Goal: Task Accomplishment & Management: Use online tool/utility

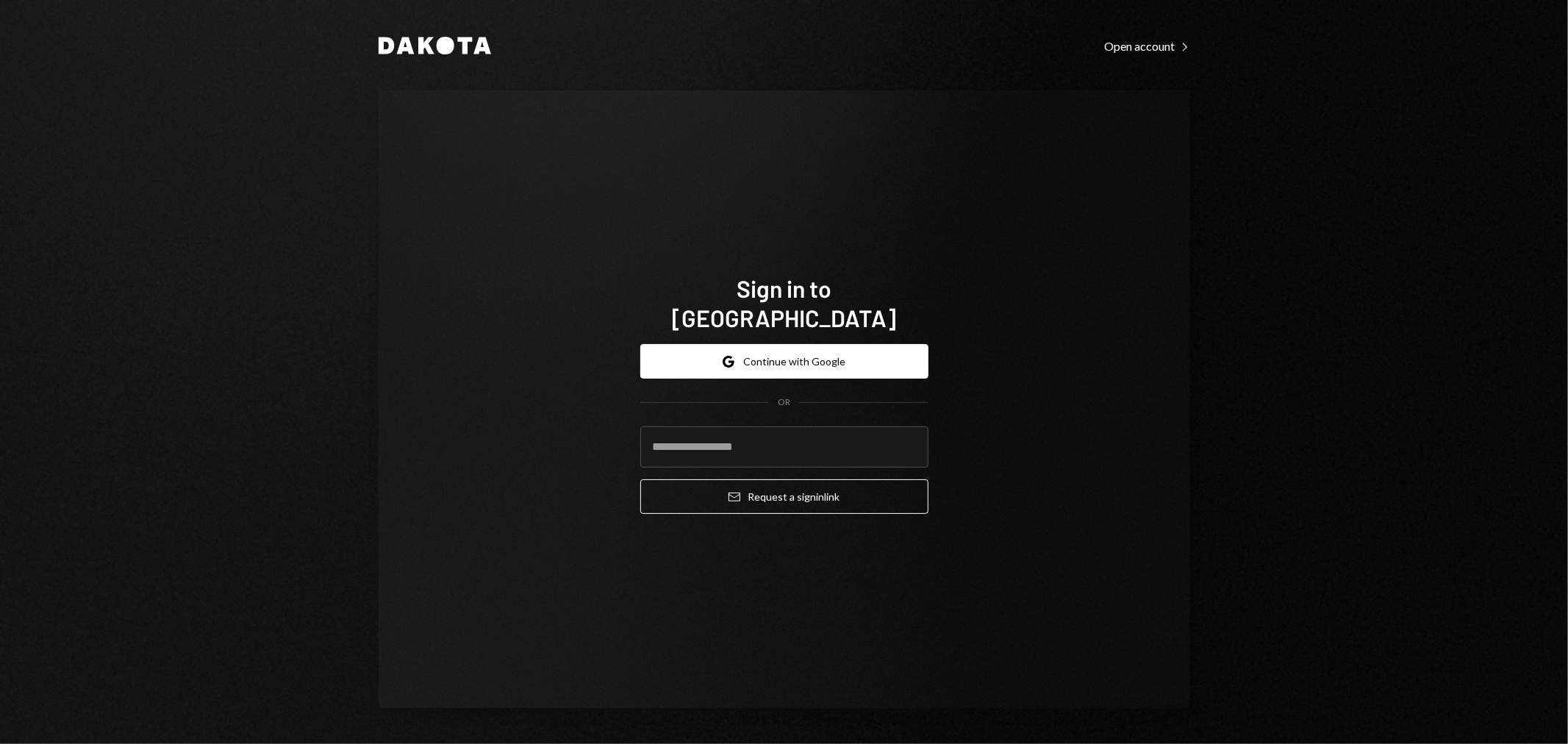
type input "**********"
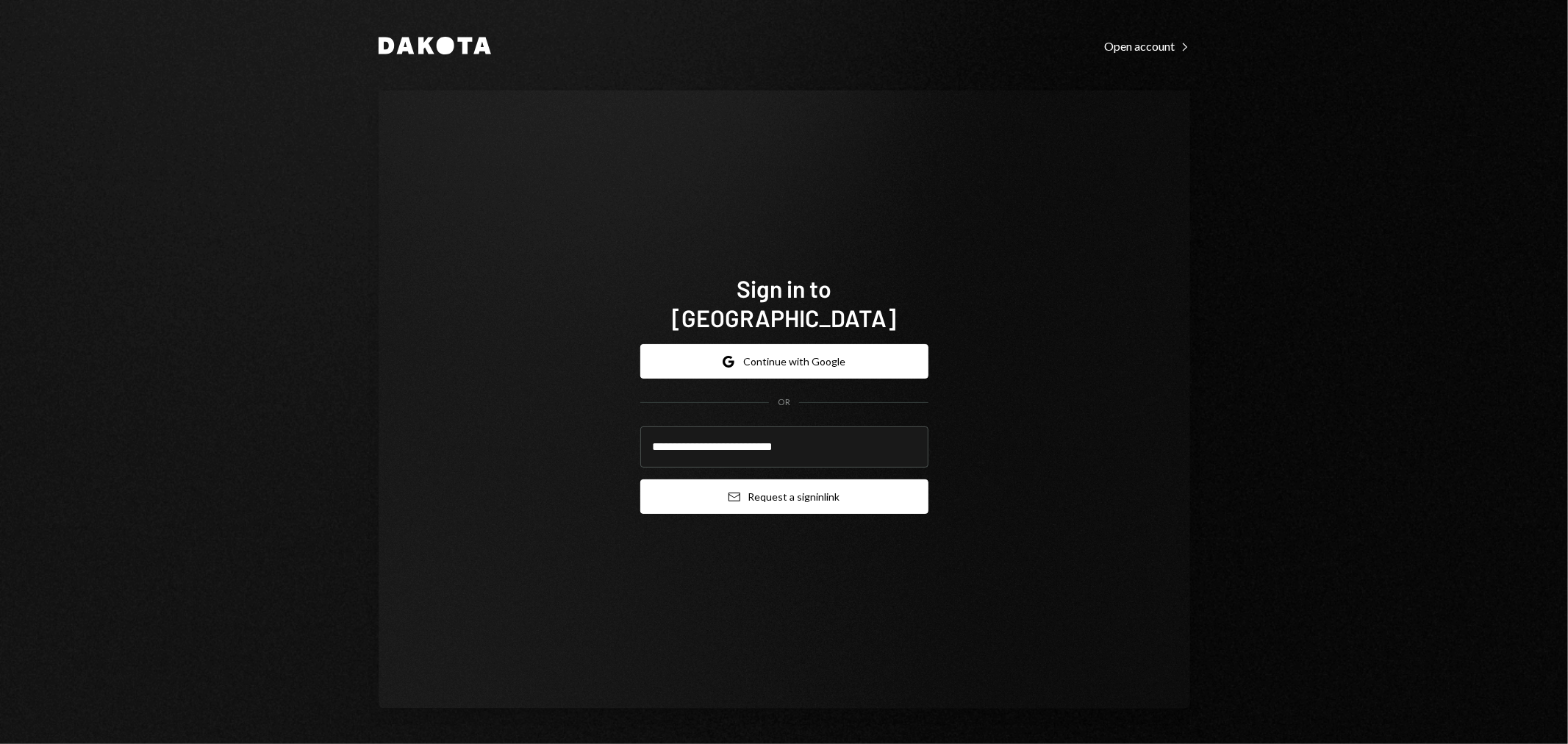
click at [776, 479] on button "Email Request a sign in link" at bounding box center [784, 496] width 288 height 35
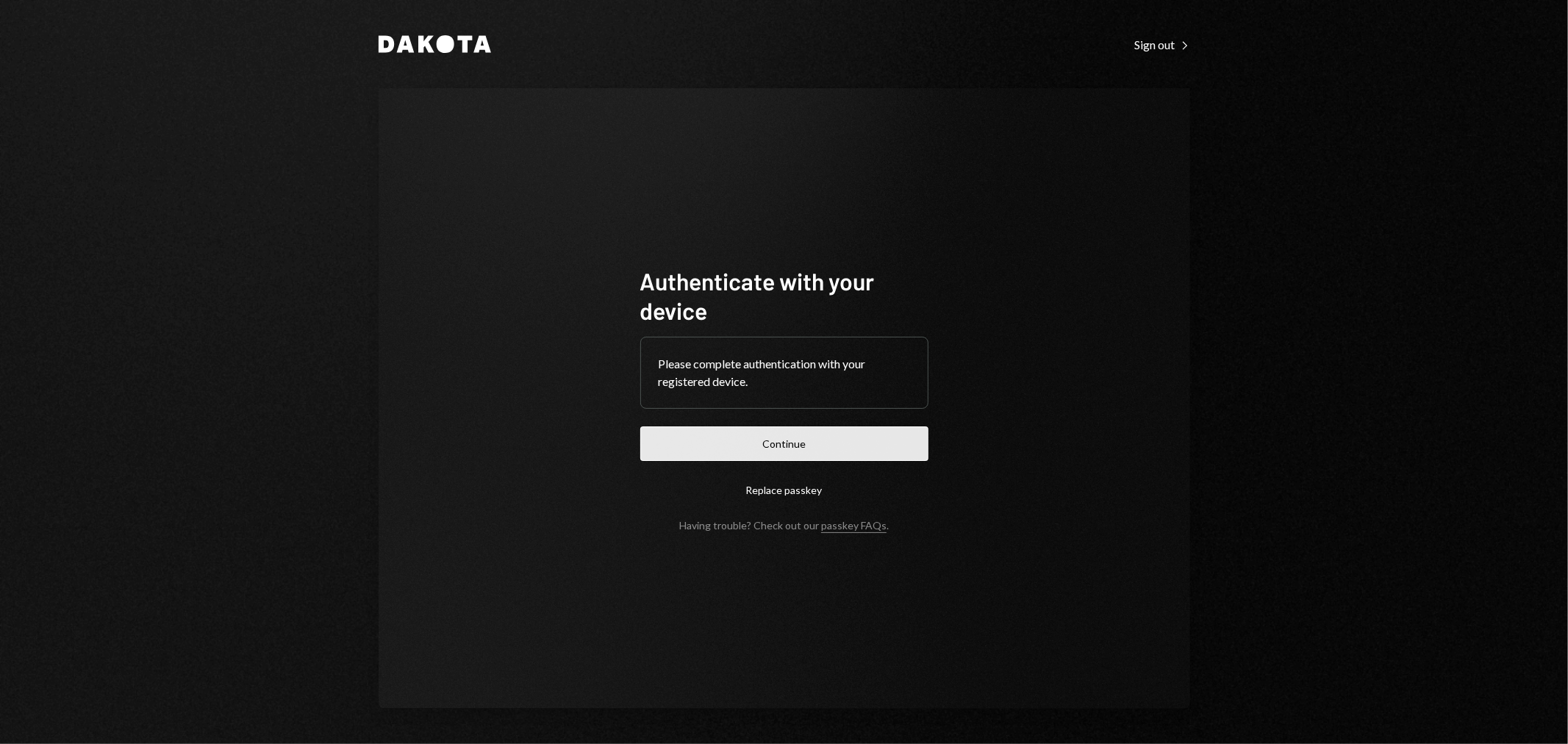
click at [744, 451] on button "Continue" at bounding box center [784, 444] width 288 height 35
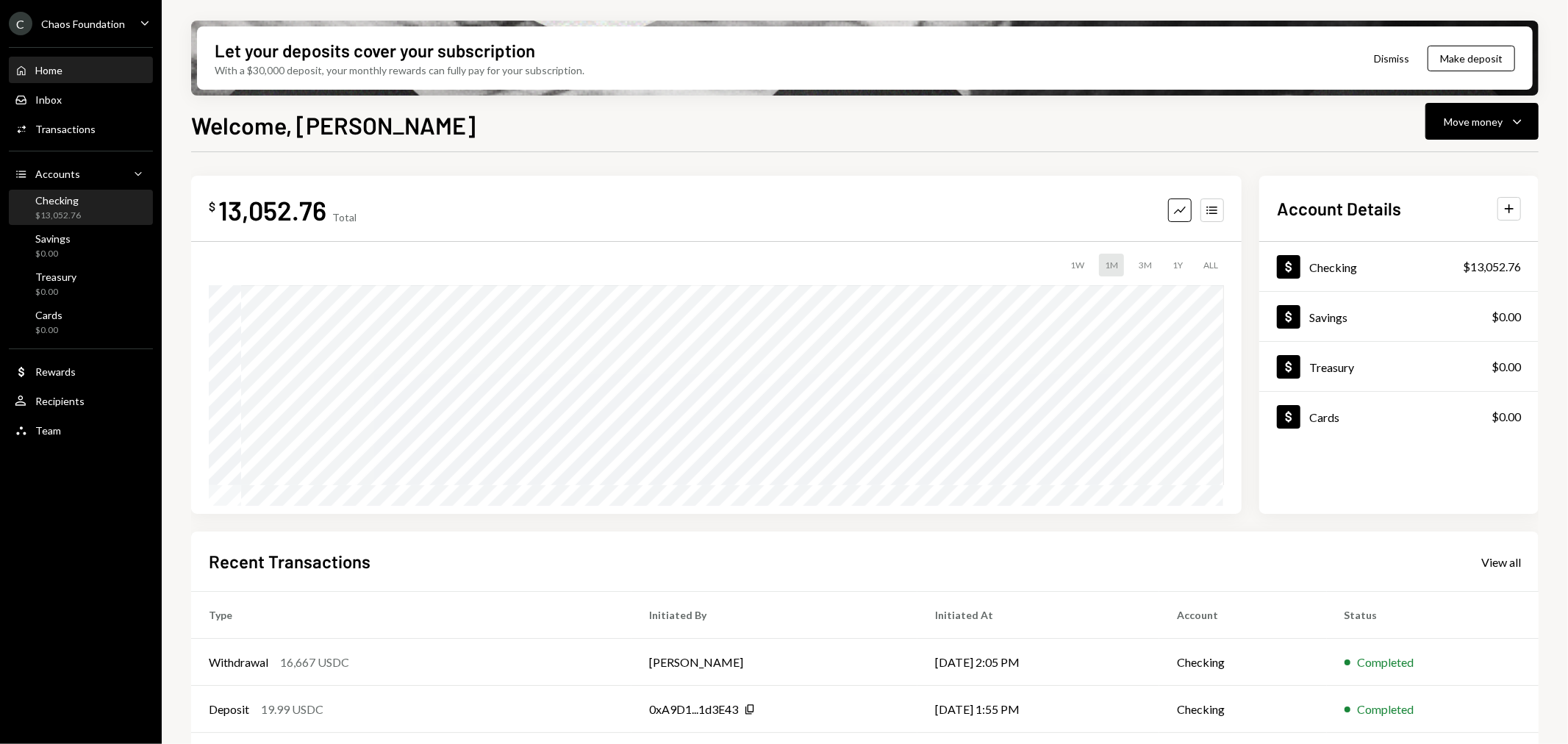
click at [71, 208] on div "Checking $13,052.76" at bounding box center [58, 208] width 45 height 28
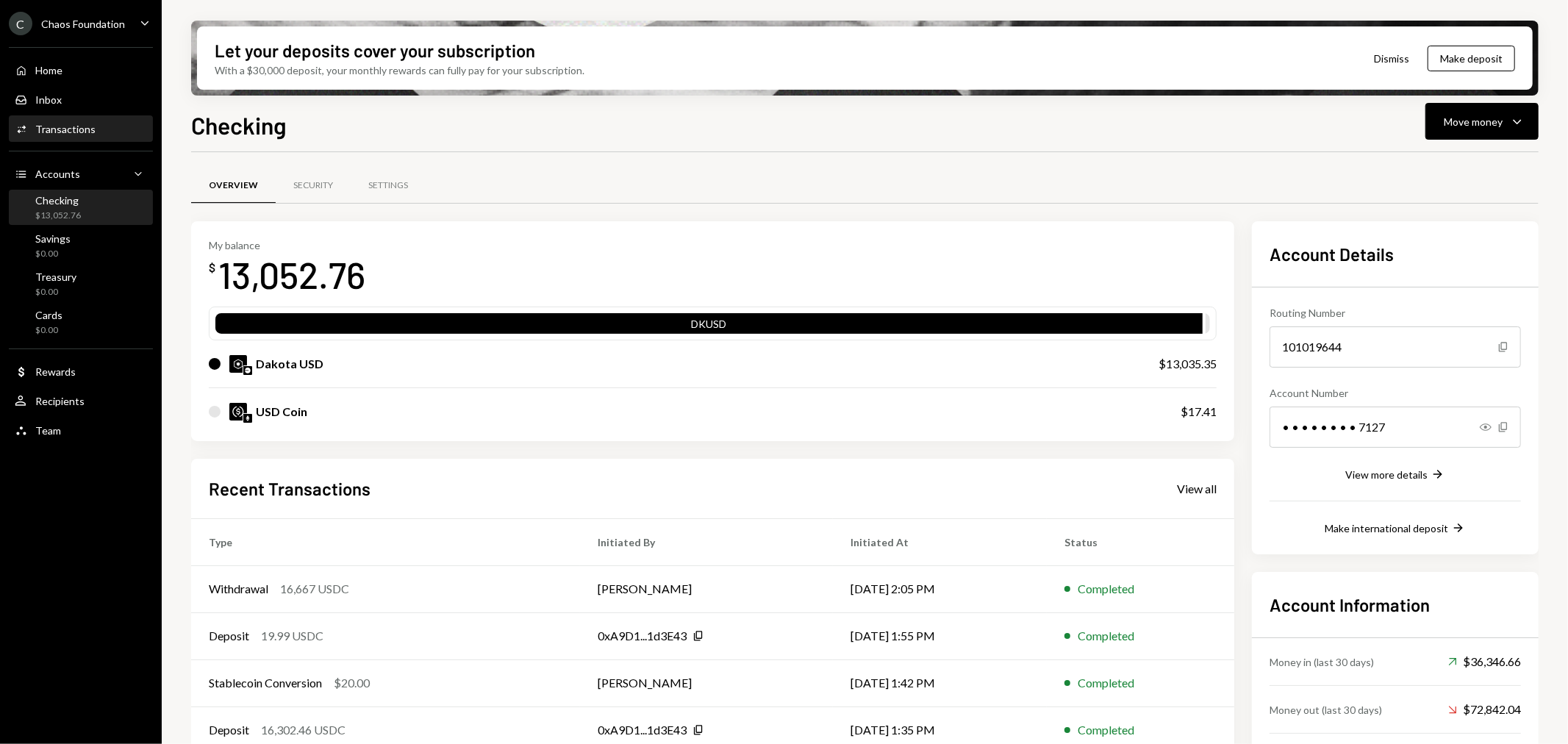
click at [91, 123] on div "Activities Transactions" at bounding box center [55, 129] width 81 height 13
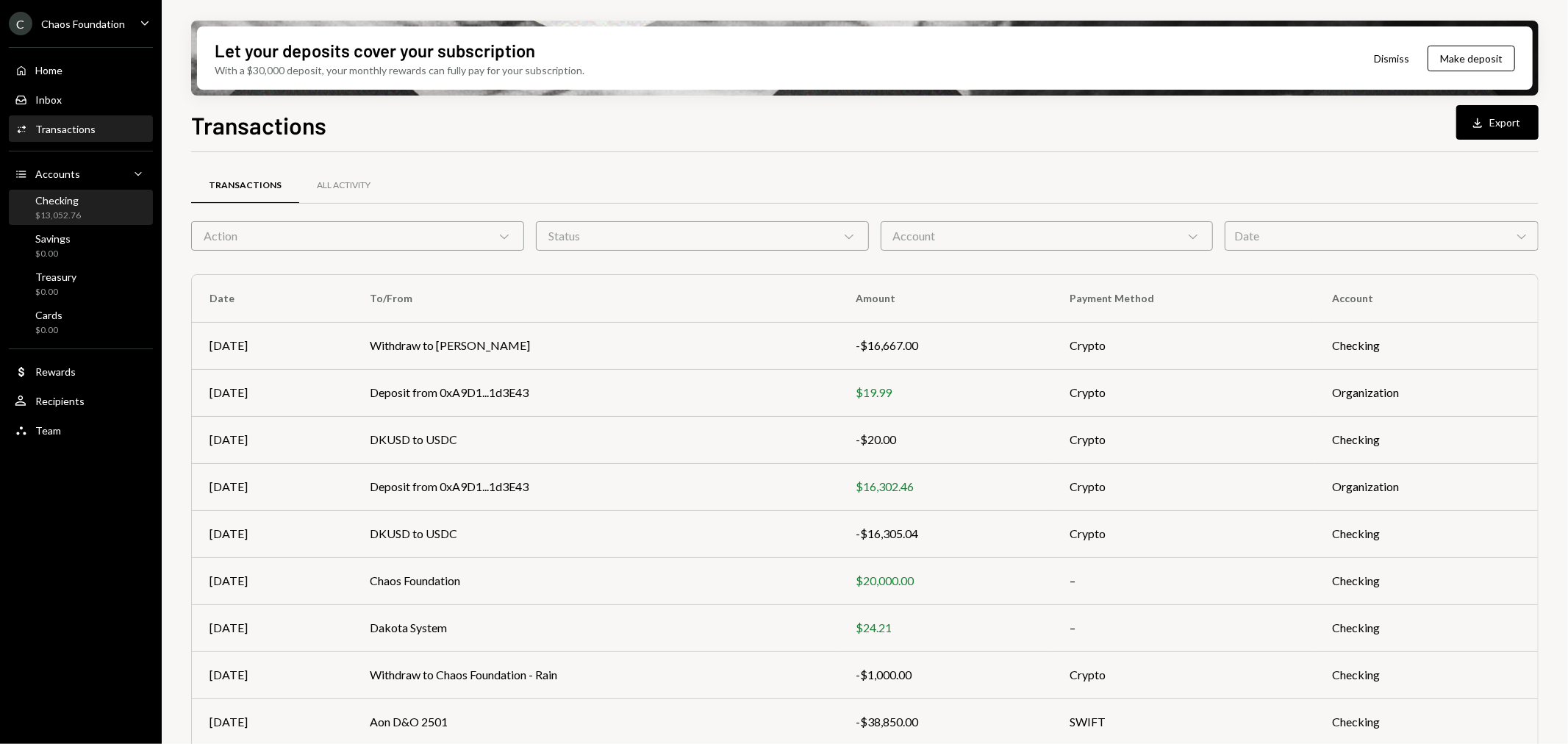
click at [72, 204] on div "Checking" at bounding box center [58, 201] width 45 height 12
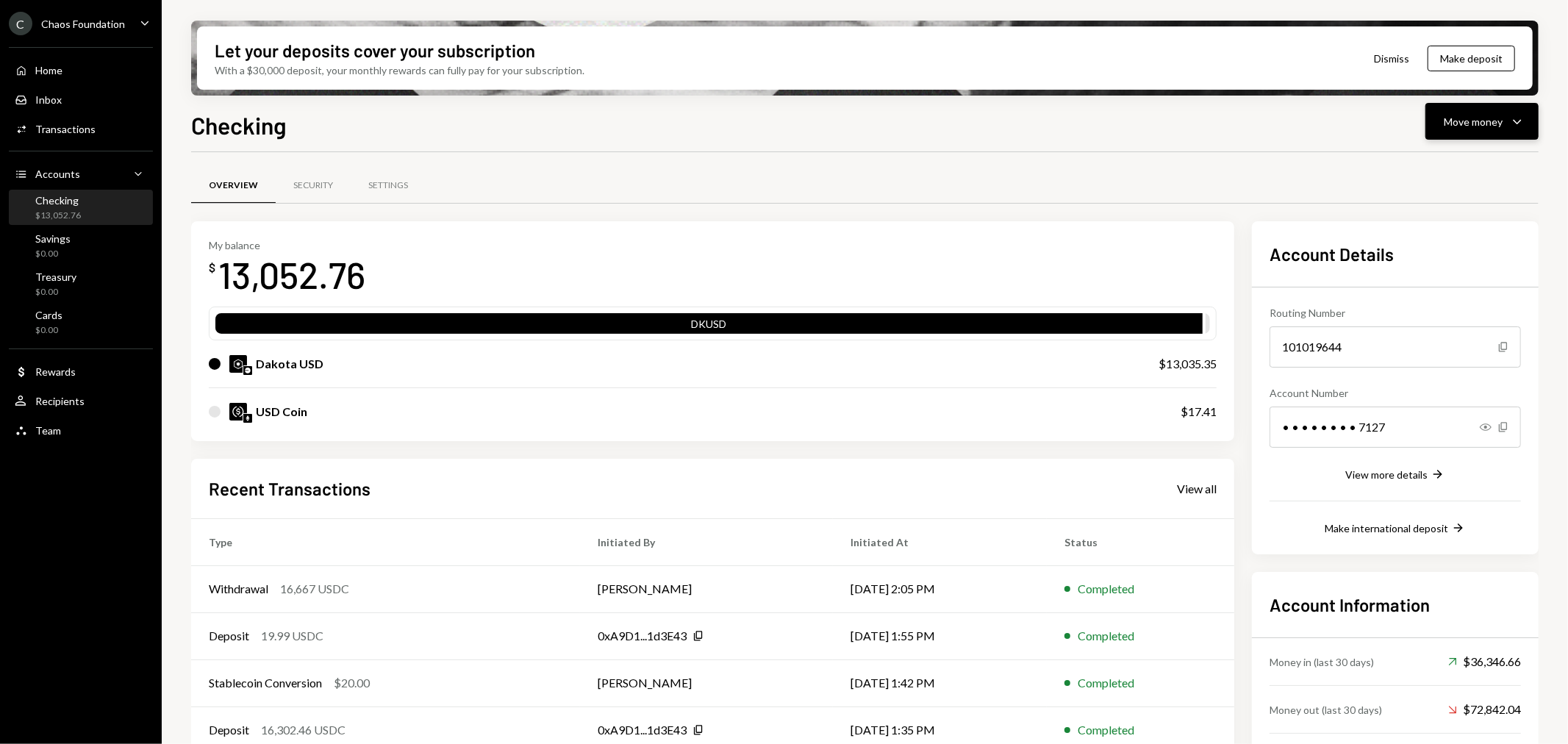
drag, startPoint x: 1469, startPoint y: 114, endPoint x: 1471, endPoint y: 123, distance: 9.2
click at [1469, 114] on div "Move money" at bounding box center [1473, 121] width 59 height 15
click at [1467, 194] on div "Transfer" at bounding box center [1470, 198] width 107 height 15
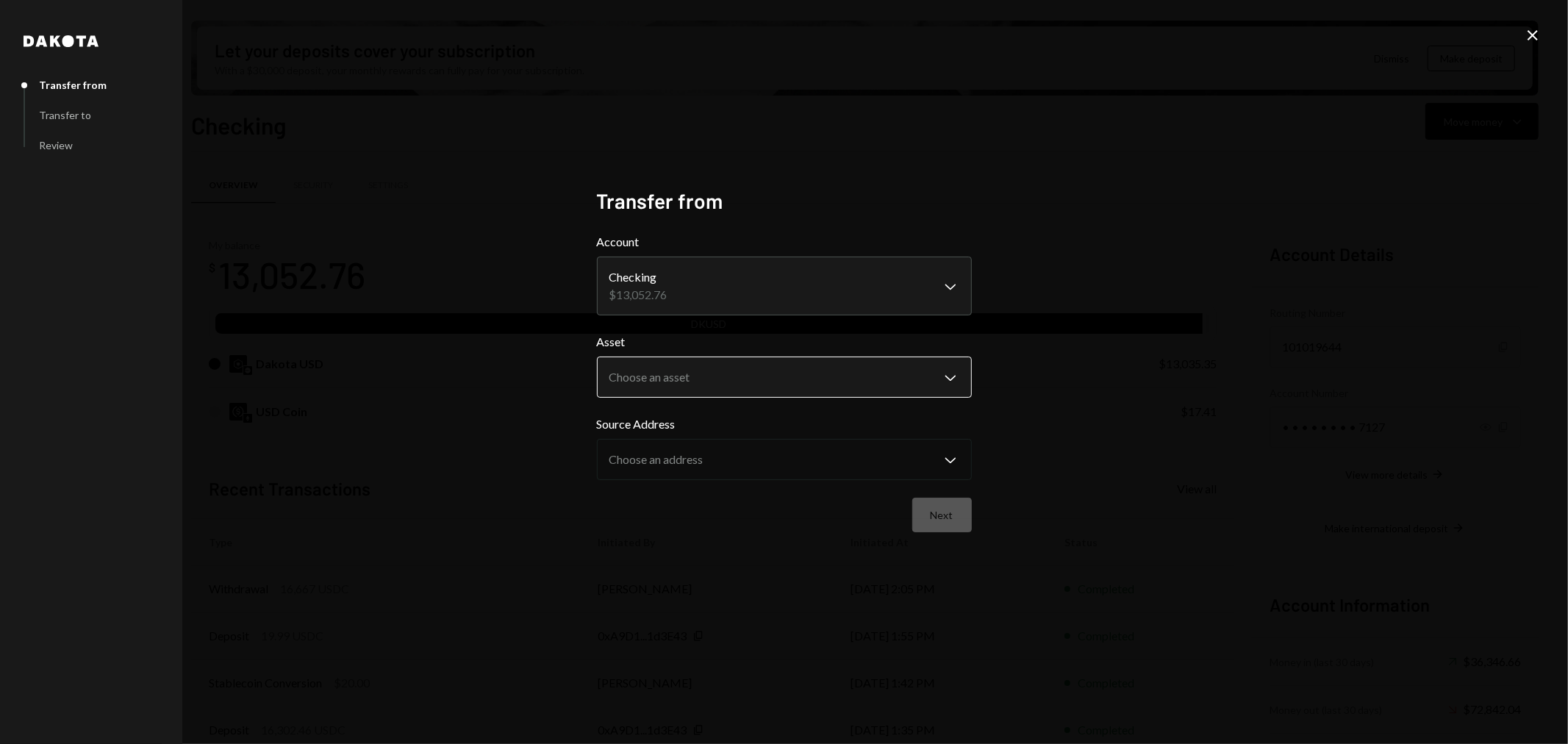
click at [743, 366] on body "C Chaos Foundation Caret Down Home Home Inbox Inbox Activities Transactions Acc…" at bounding box center [784, 372] width 1568 height 744
select select "*****"
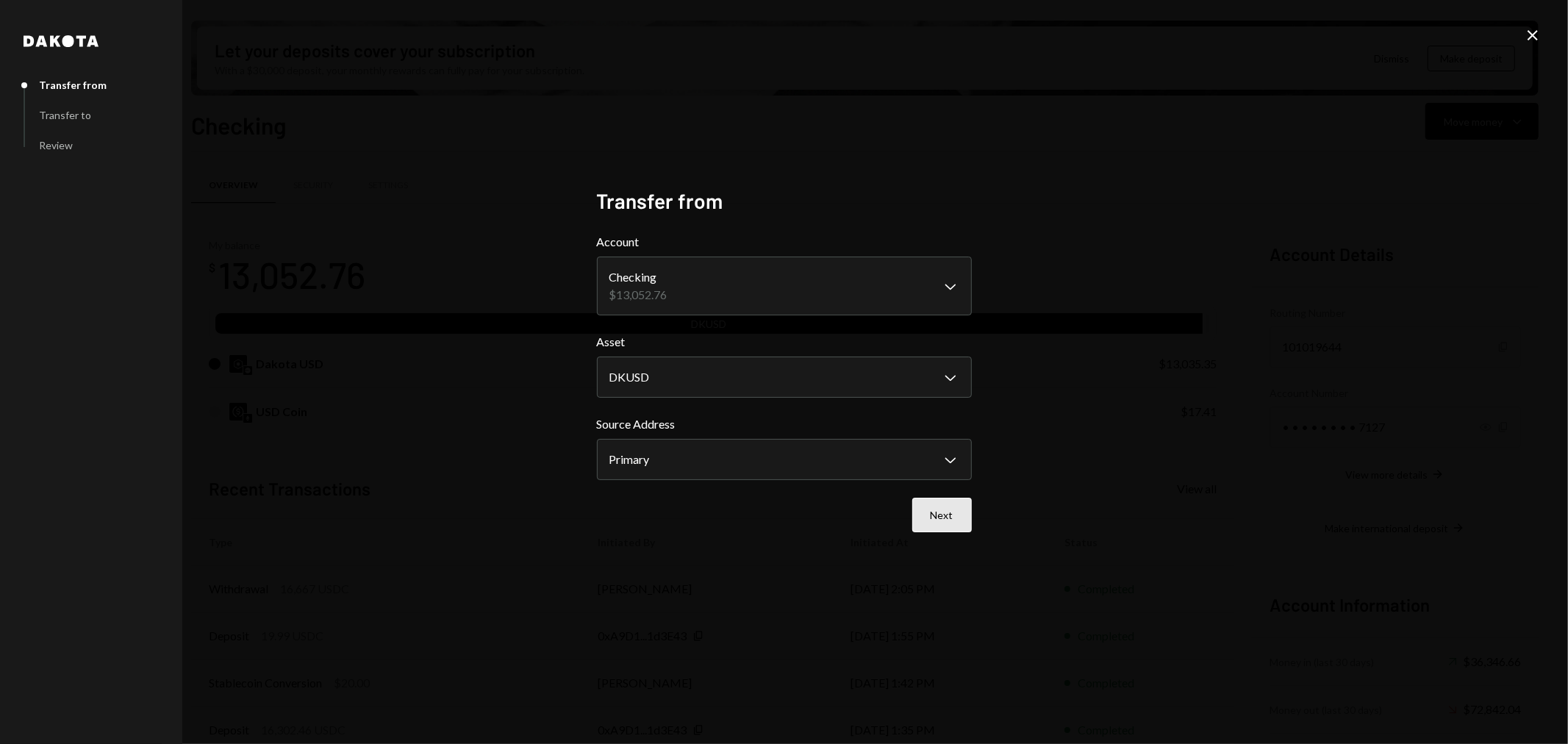
click at [960, 512] on button "Next" at bounding box center [942, 515] width 59 height 35
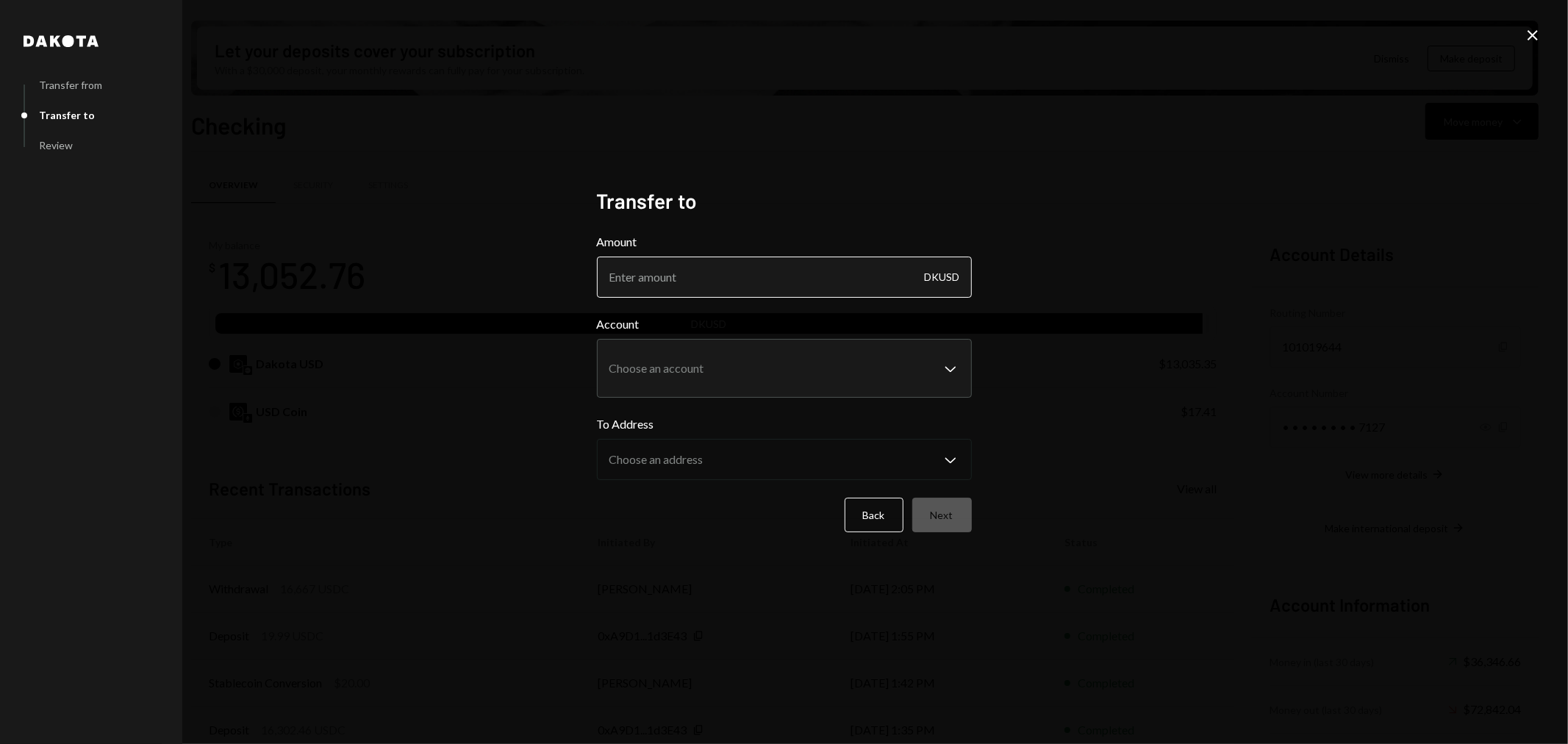
click at [752, 278] on input "Amount" at bounding box center [784, 277] width 375 height 41
click at [884, 518] on button "Back" at bounding box center [874, 515] width 59 height 35
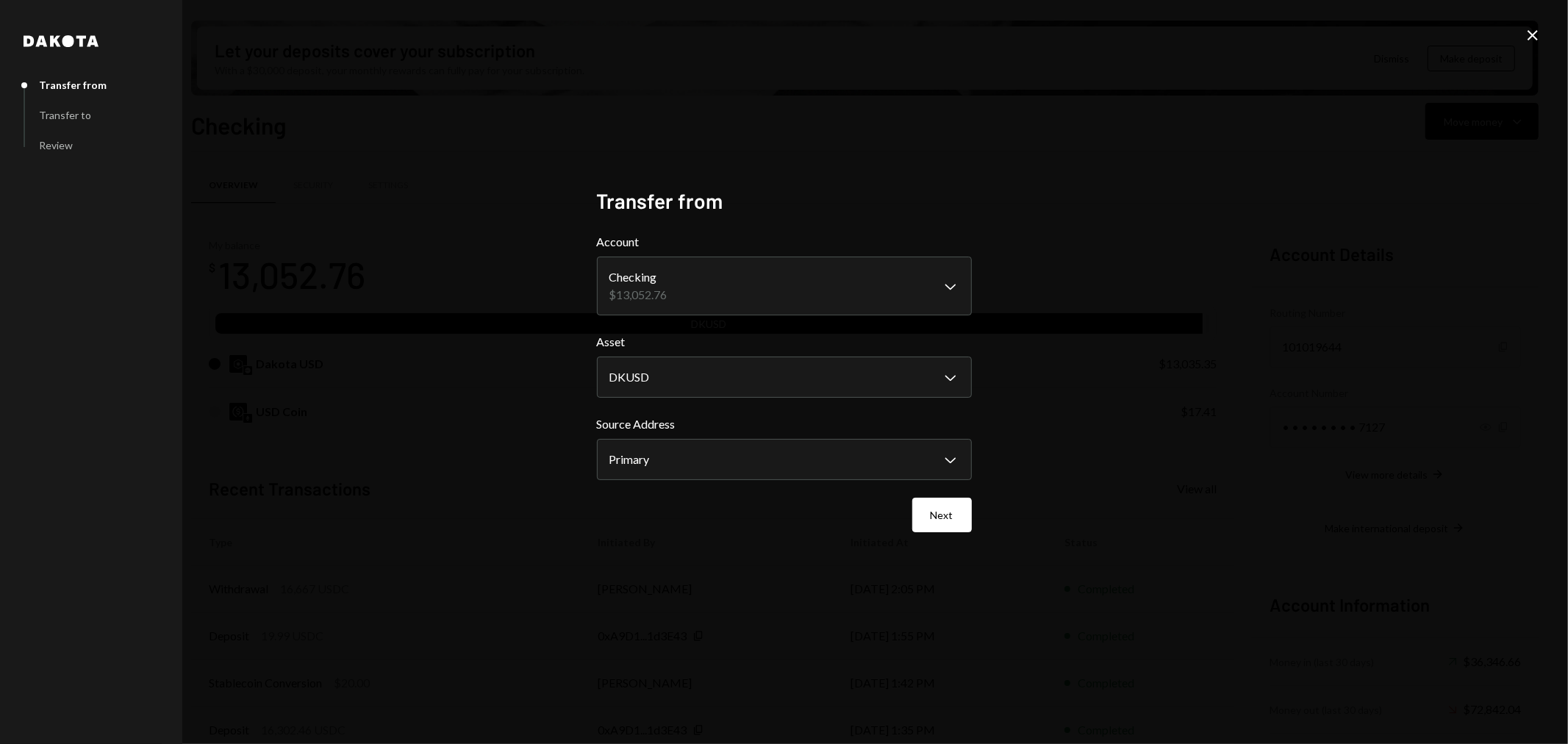
click at [1531, 38] on icon at bounding box center [1533, 36] width 11 height 11
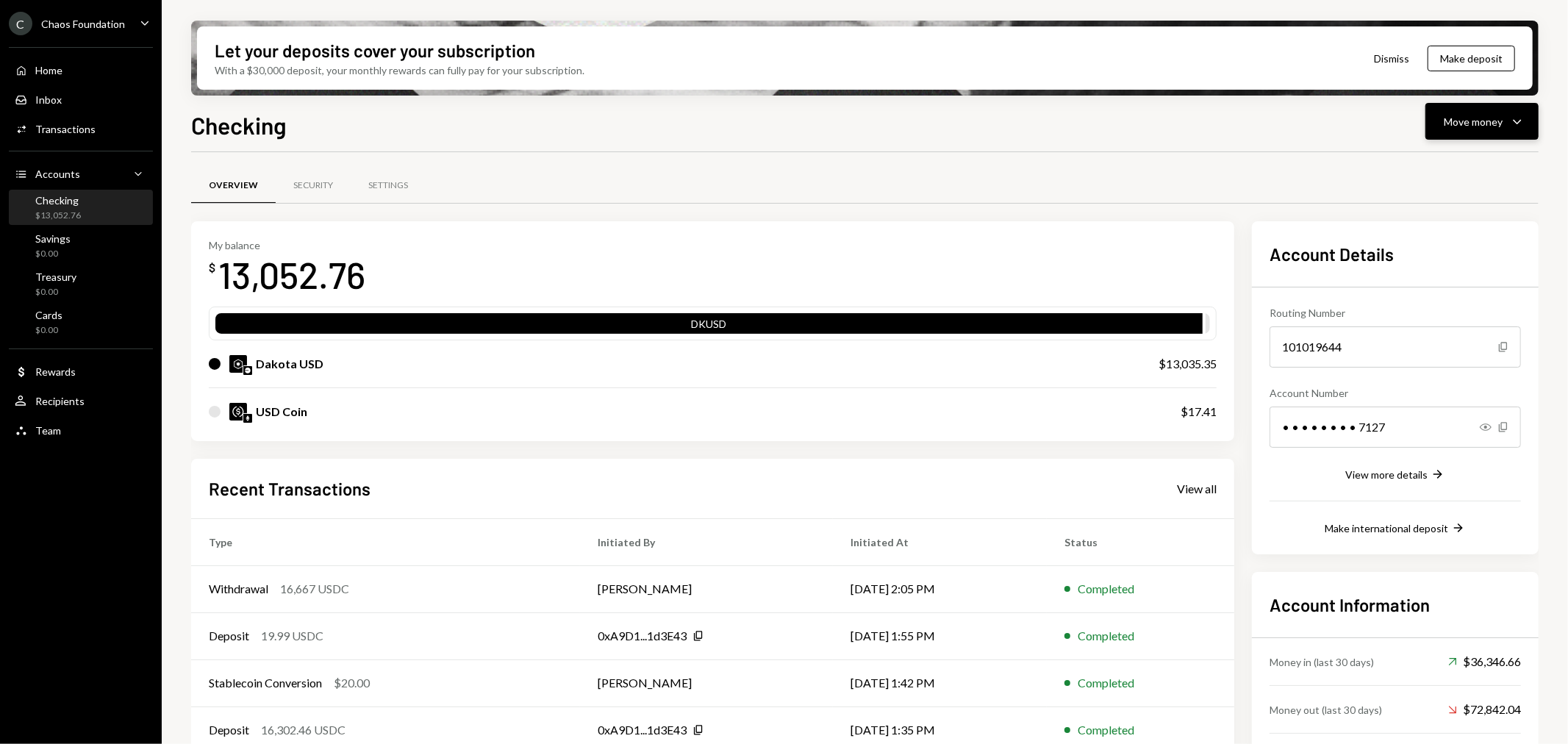
click at [1468, 114] on div "Move money" at bounding box center [1473, 121] width 59 height 15
click at [1468, 267] on div "Swap Swap stablecoins" at bounding box center [1460, 276] width 147 height 33
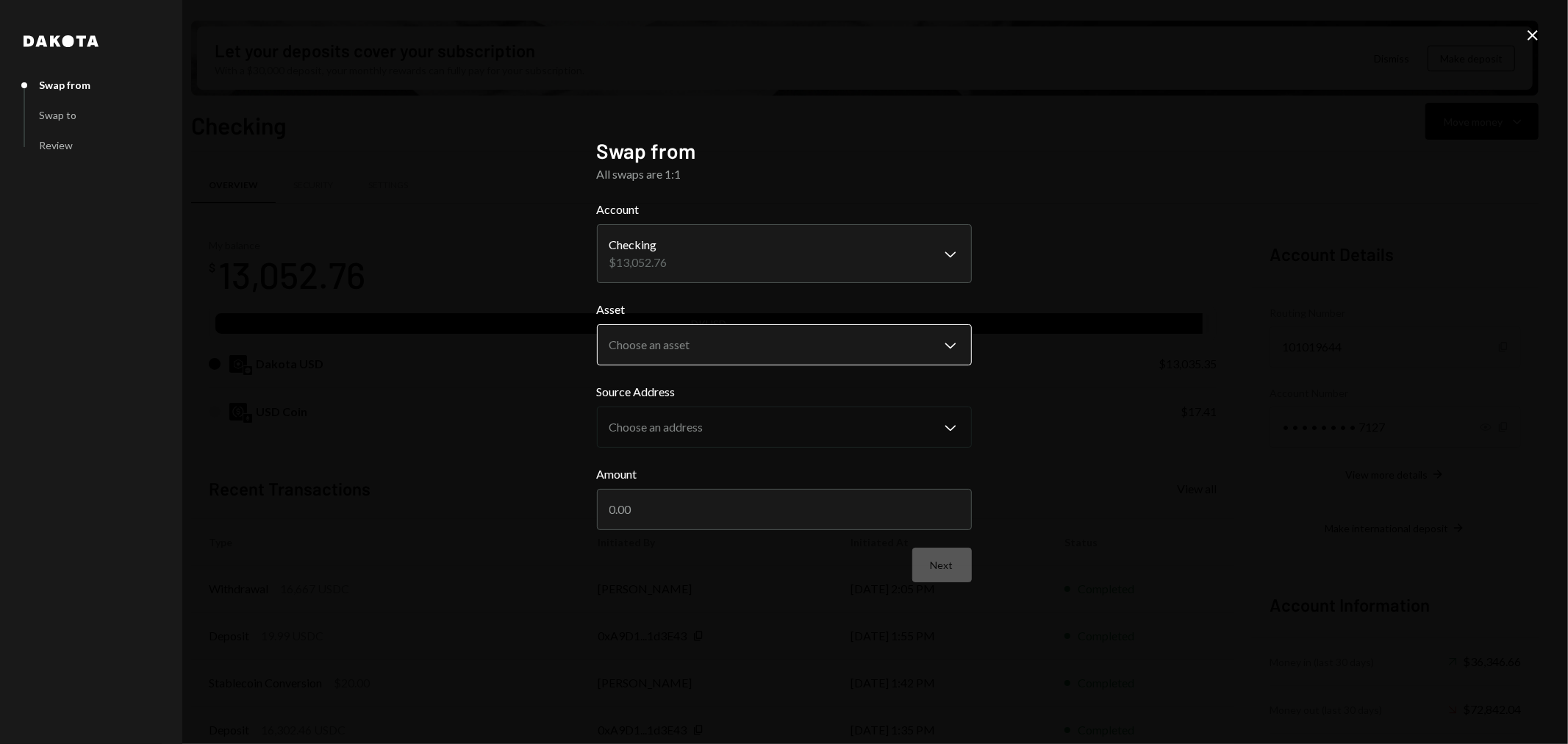
click at [701, 344] on body "C Chaos Foundation Caret Down Home Home Inbox Inbox Activities Transactions Acc…" at bounding box center [784, 372] width 1568 height 744
select select "*****"
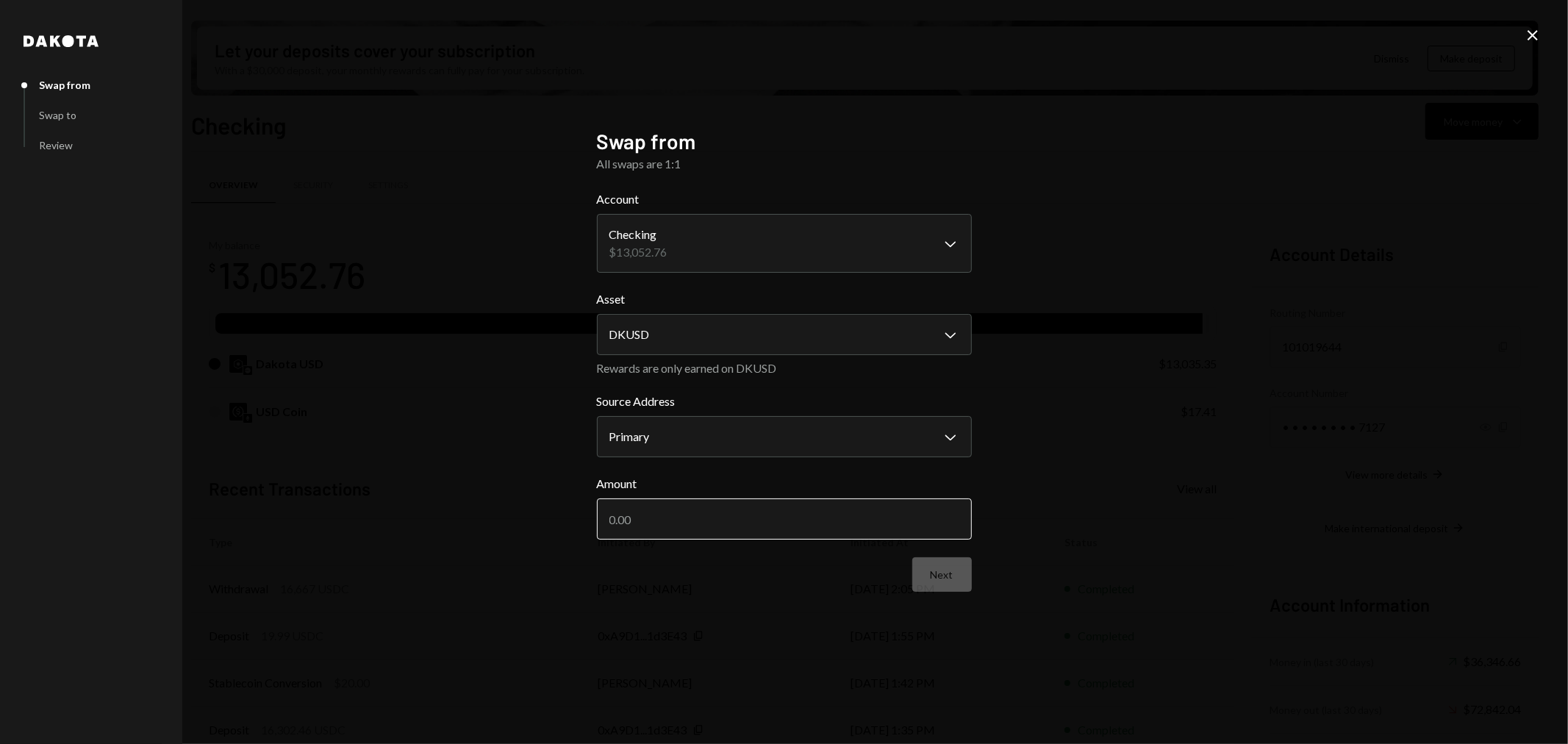
click at [719, 513] on input "Amount" at bounding box center [784, 519] width 375 height 41
type input "300"
click at [928, 583] on button "Next" at bounding box center [942, 574] width 59 height 35
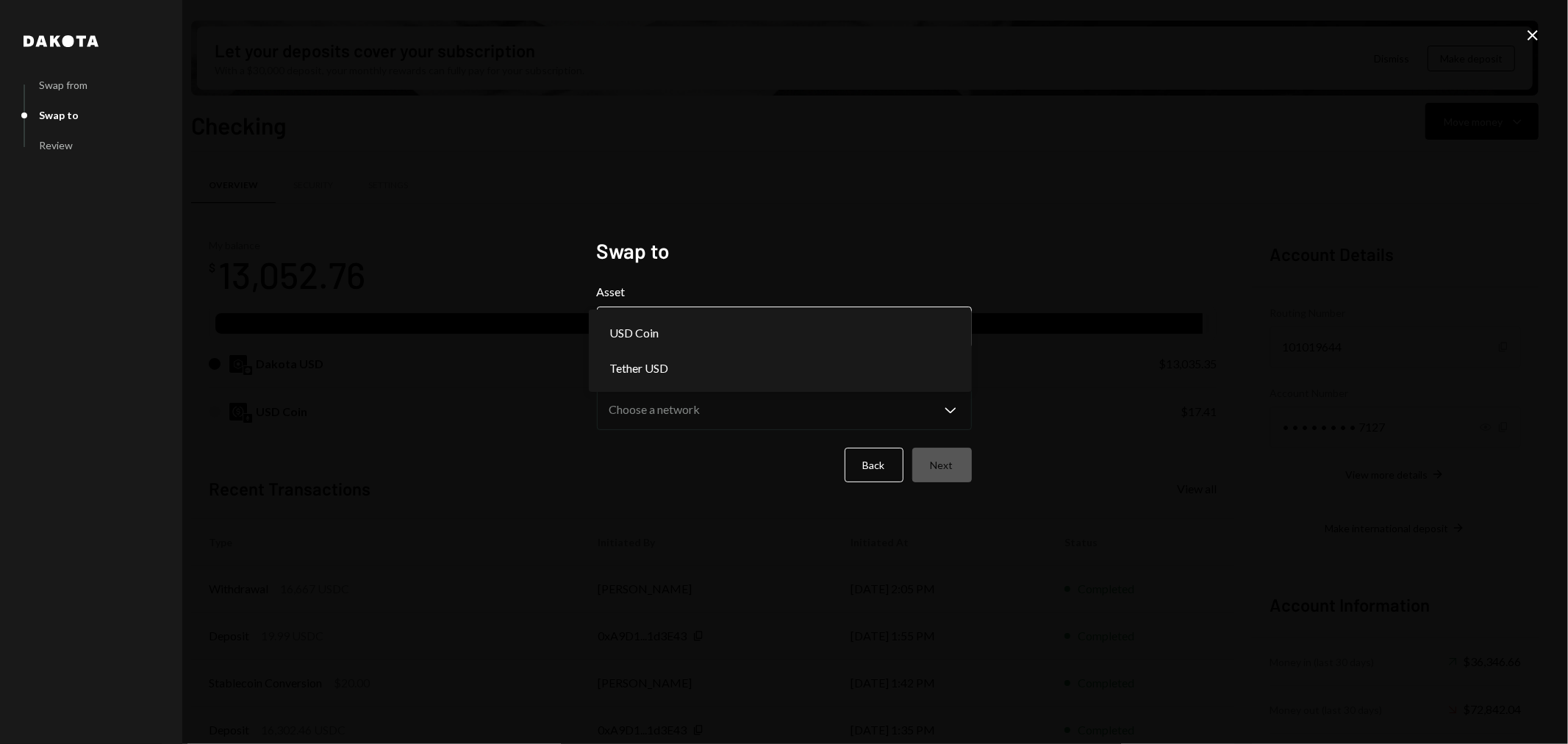
click at [694, 341] on body "C Chaos Foundation Caret Down Home Home Inbox Inbox Activities Transactions Acc…" at bounding box center [784, 372] width 1568 height 744
select select "****"
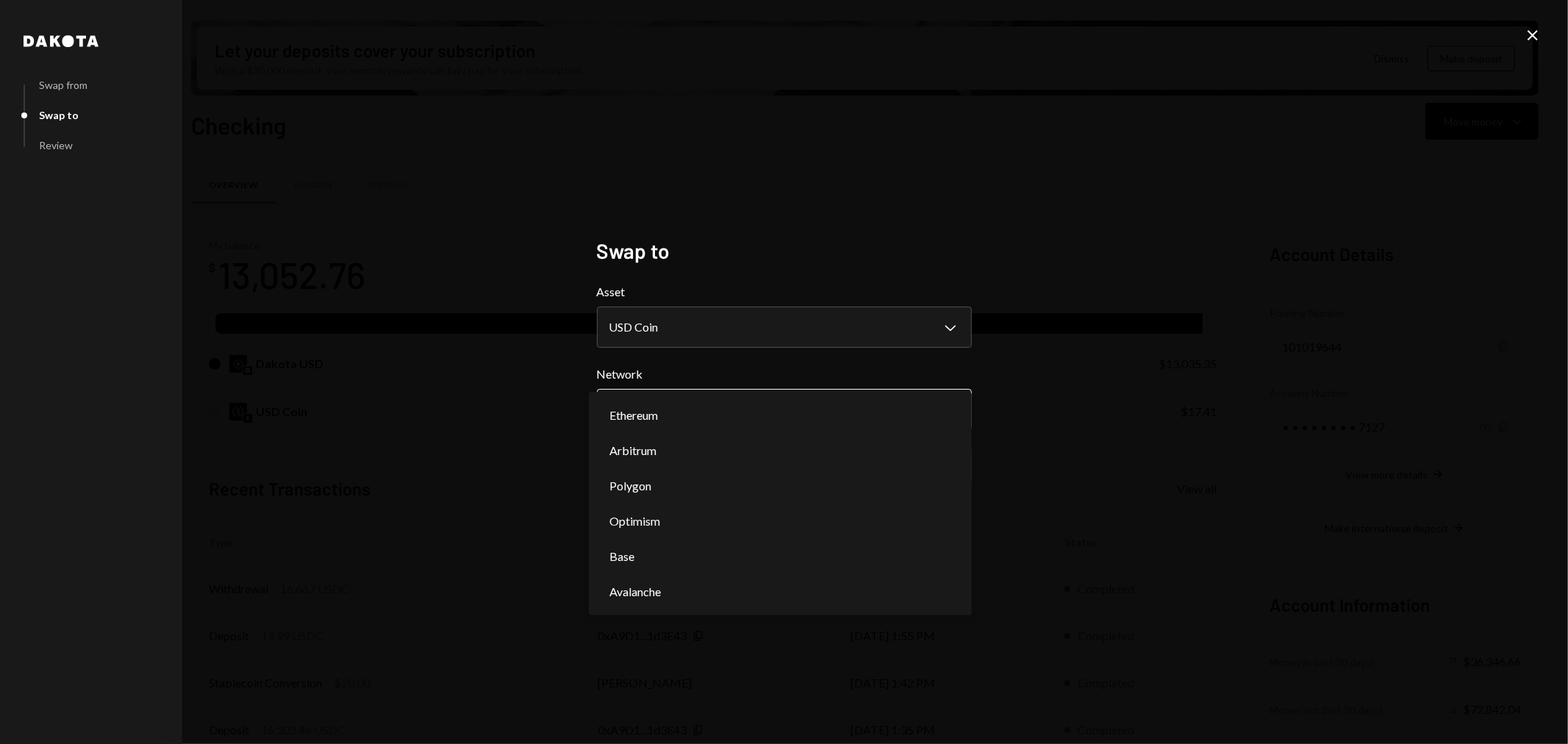
click at [697, 409] on body "C Chaos Foundation Caret Down Home Home Inbox Inbox Activities Transactions Acc…" at bounding box center [784, 372] width 1568 height 744
select select "**********"
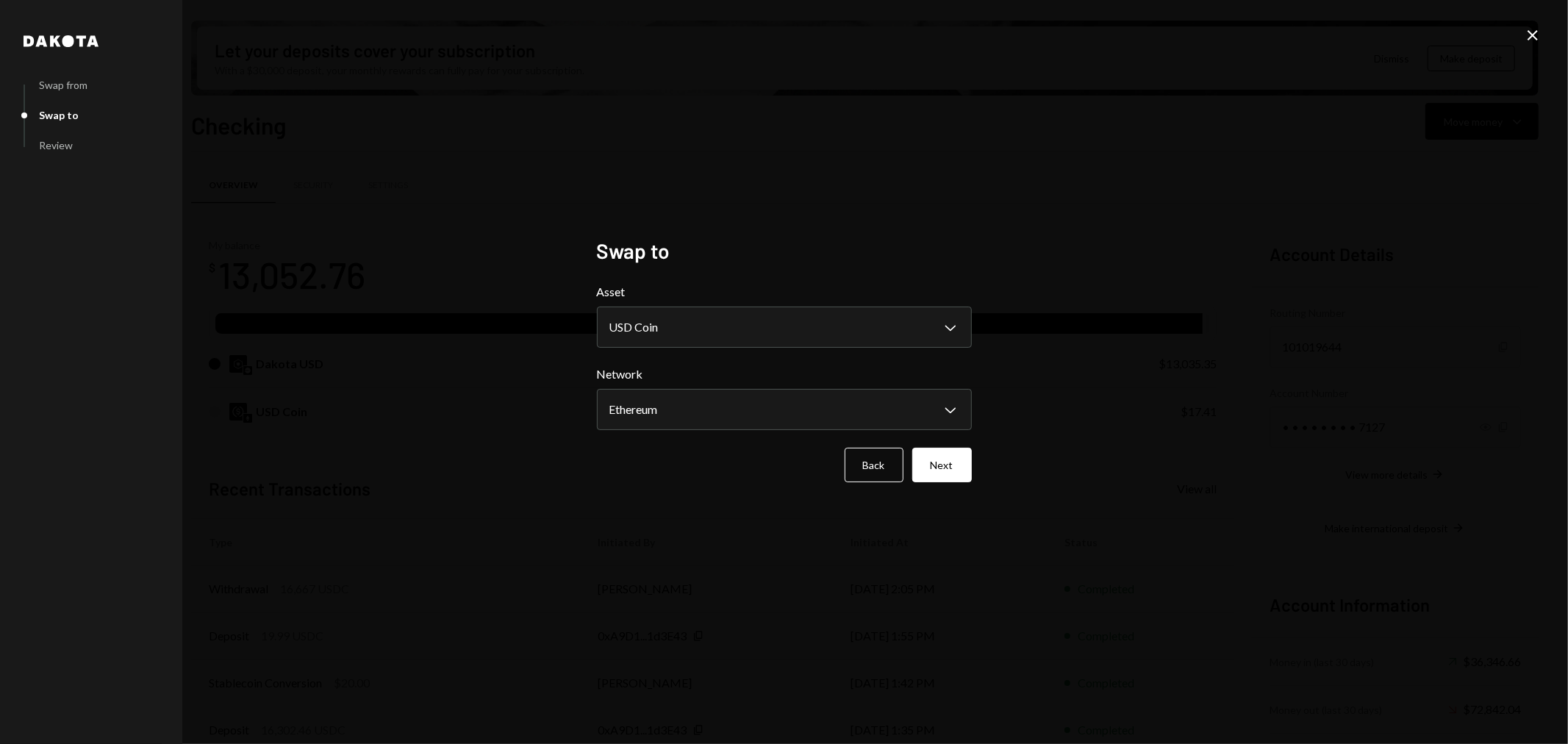
click at [965, 464] on button "Next" at bounding box center [942, 465] width 59 height 35
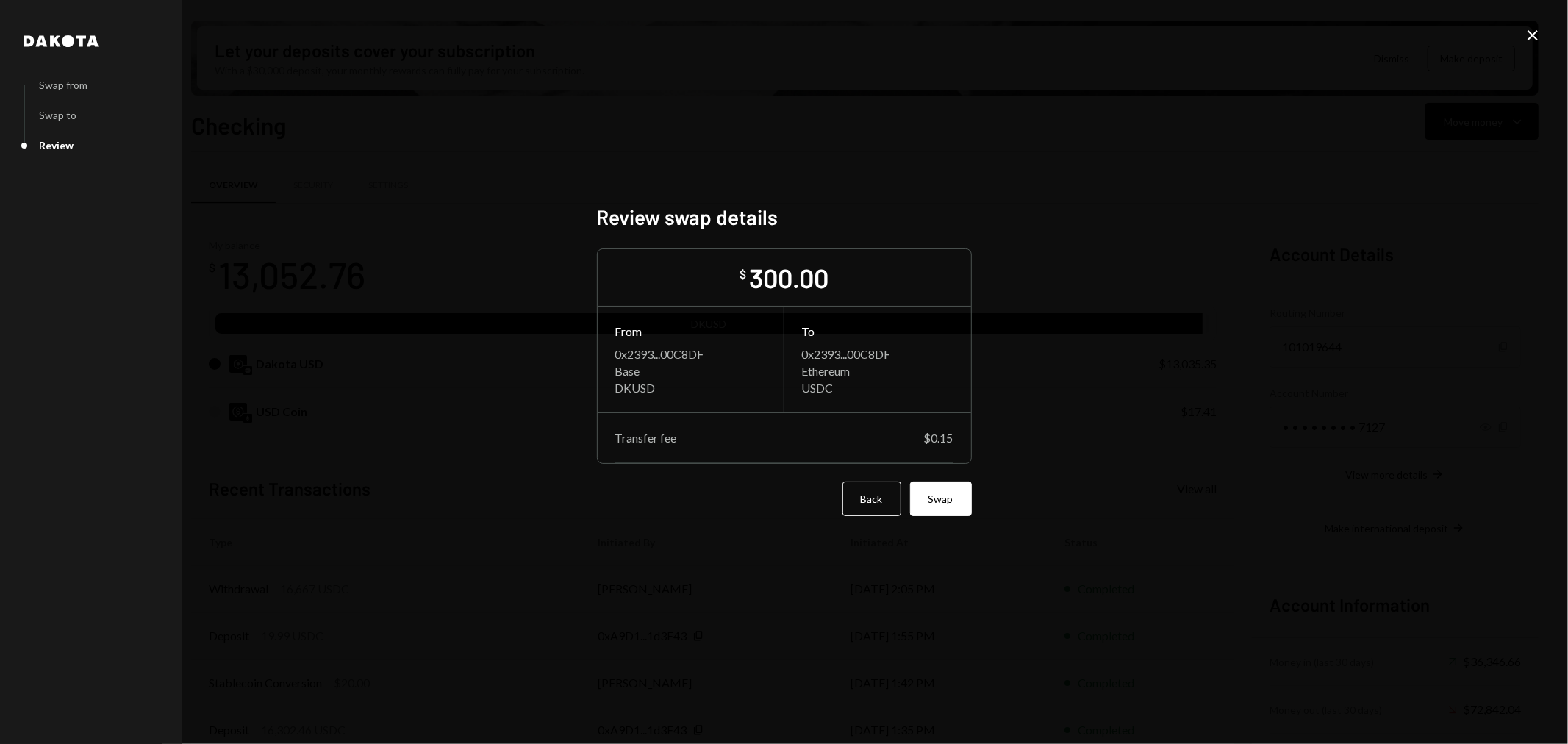
drag, startPoint x: 954, startPoint y: 491, endPoint x: 962, endPoint y: 482, distance: 12.0
click at [960, 489] on button "Swap" at bounding box center [942, 499] width 62 height 35
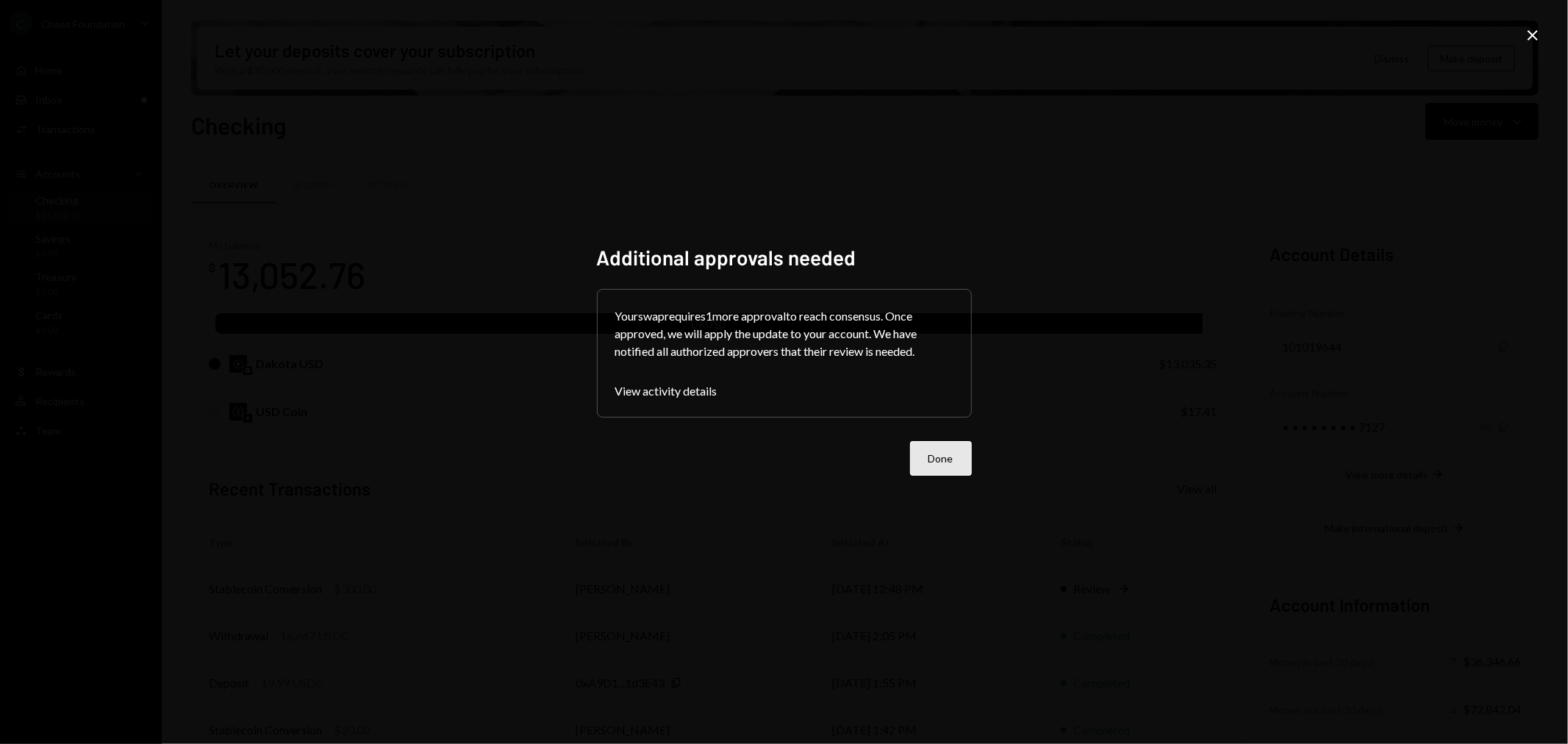
click at [940, 471] on button "Done" at bounding box center [942, 458] width 62 height 35
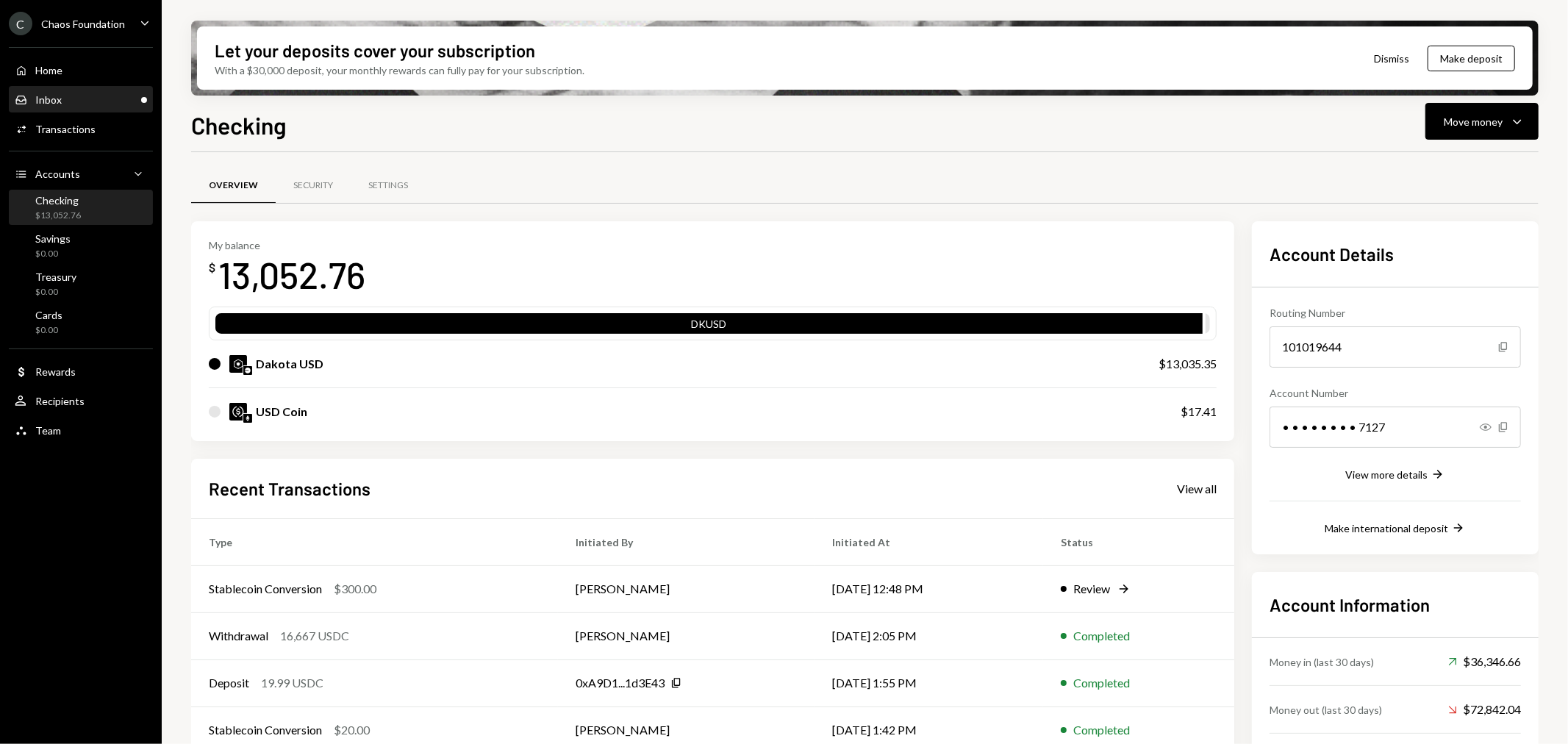
click at [78, 99] on div "Inbox Inbox" at bounding box center [81, 99] width 132 height 13
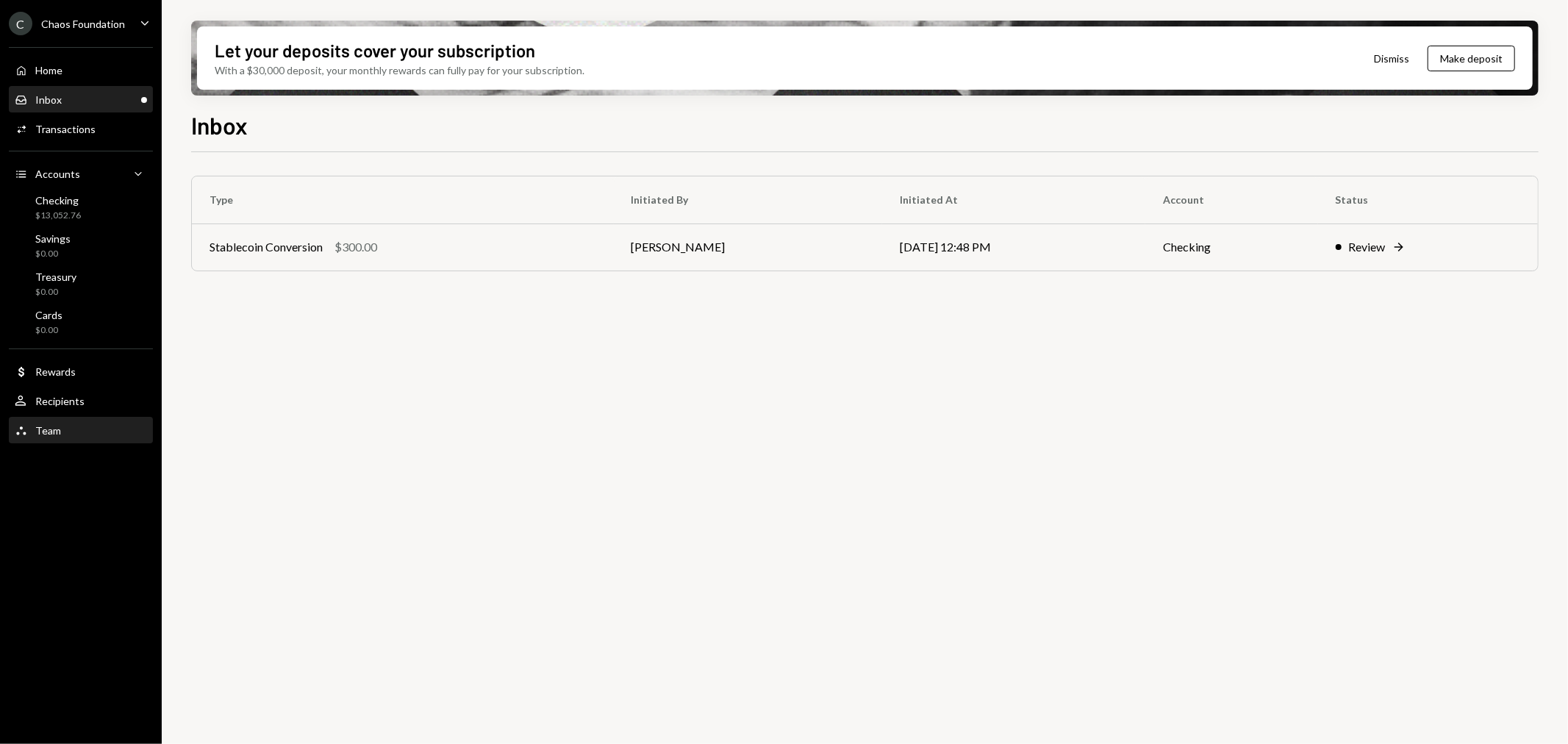
click at [81, 428] on div "Team Team" at bounding box center [81, 431] width 132 height 13
